Goal: Navigation & Orientation: Find specific page/section

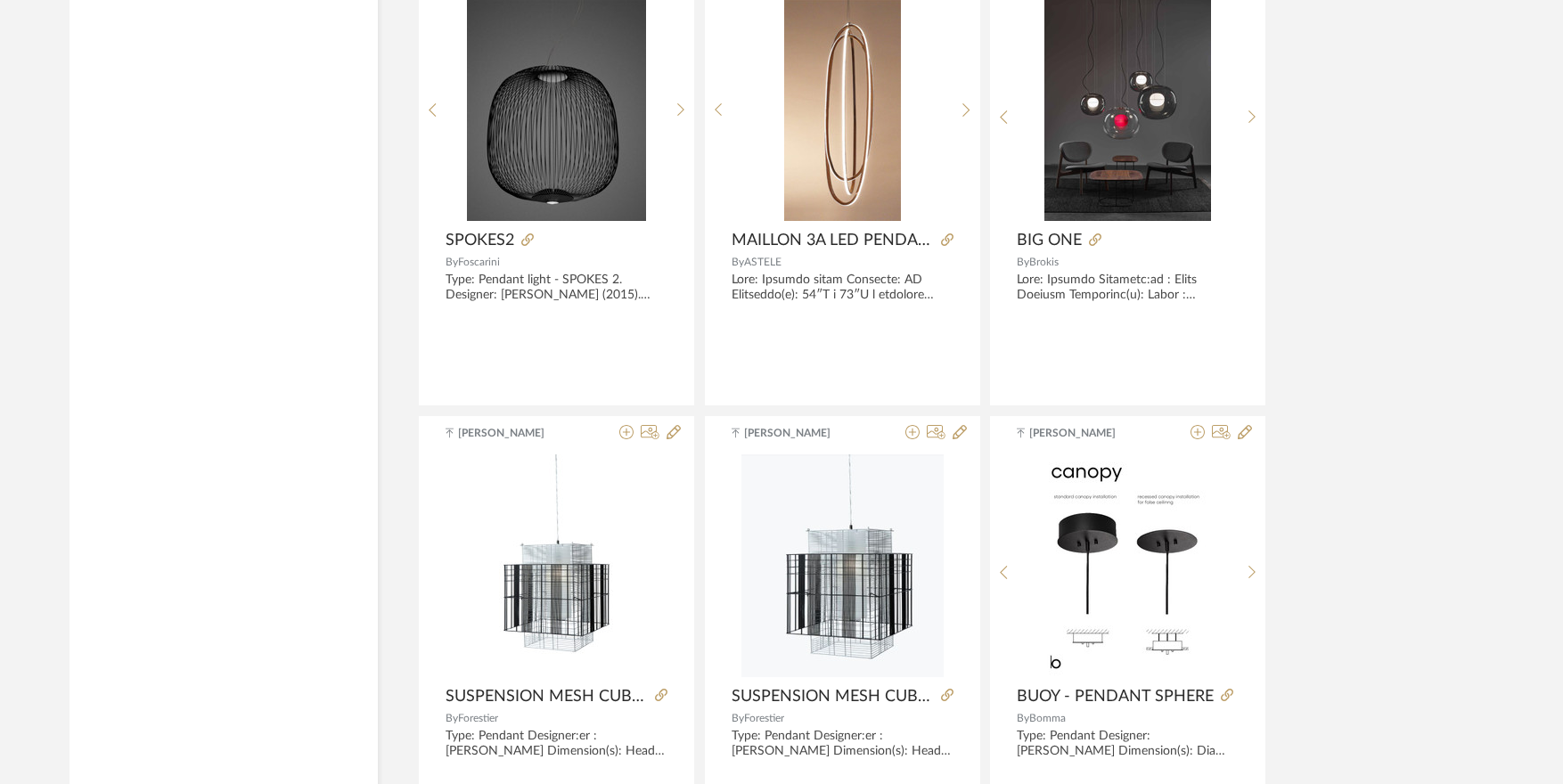
scroll to position [4992, 0]
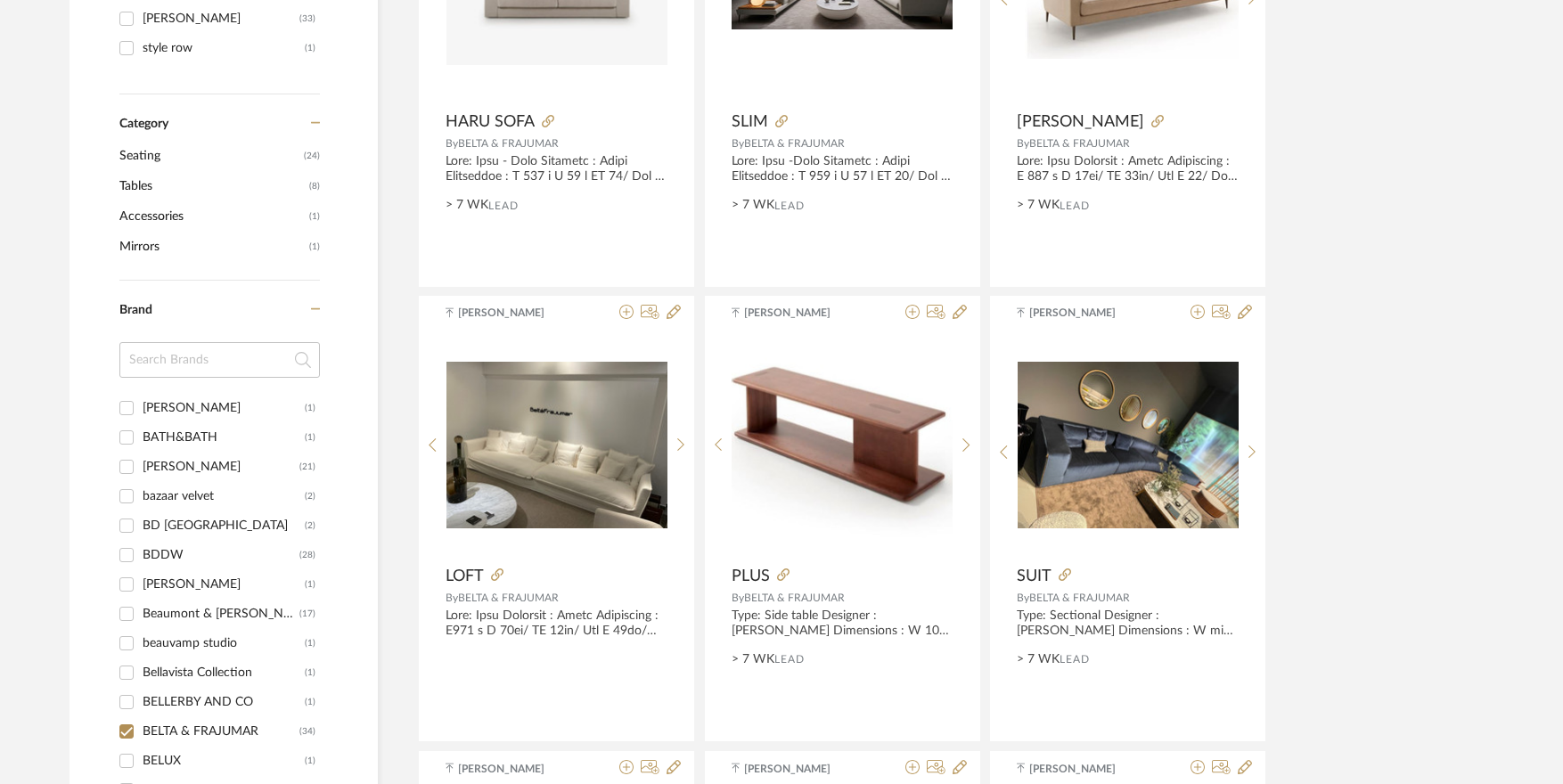
scroll to position [108, 0]
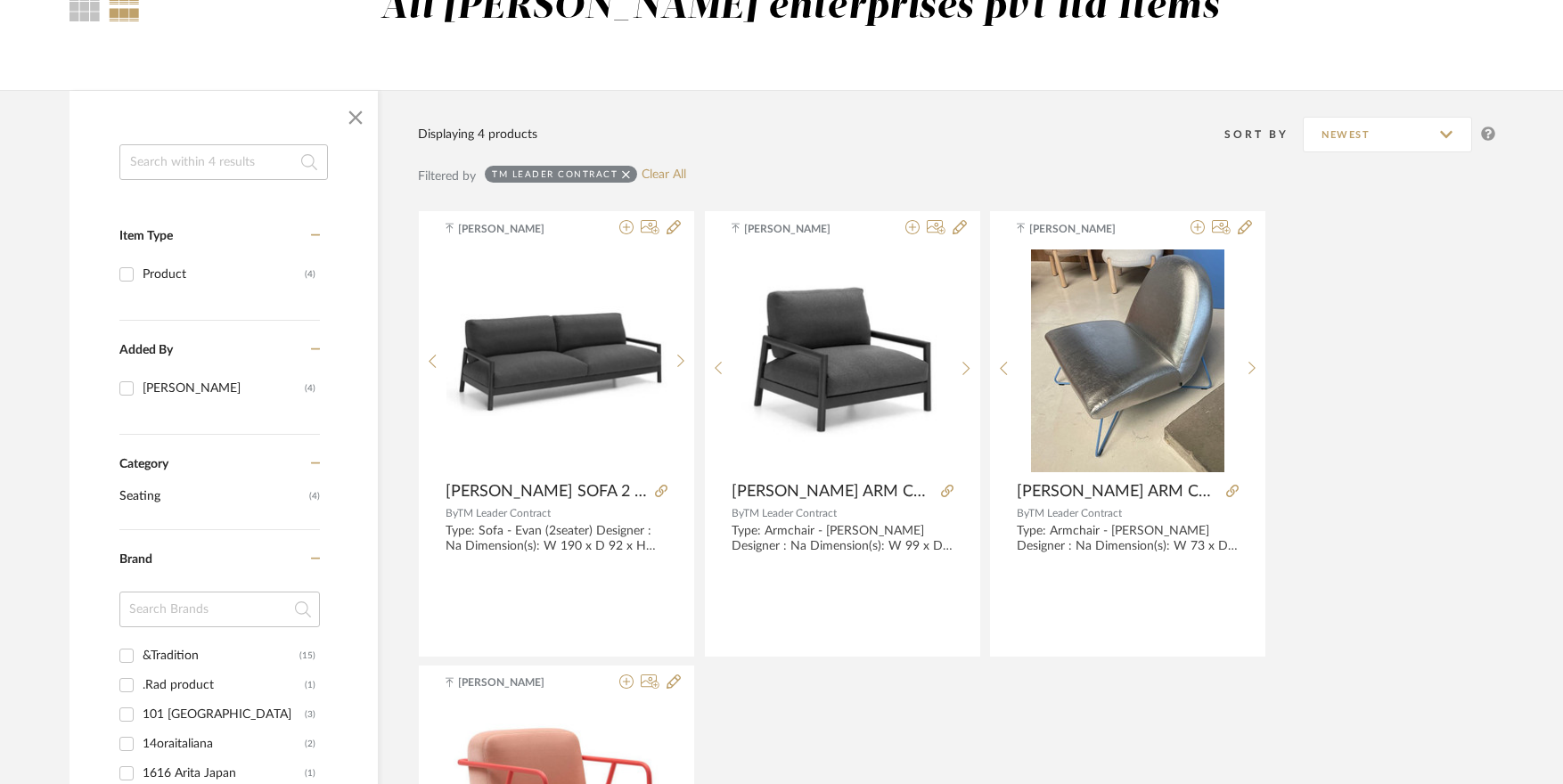
scroll to position [178, 0]
